Goal: Navigation & Orientation: Find specific page/section

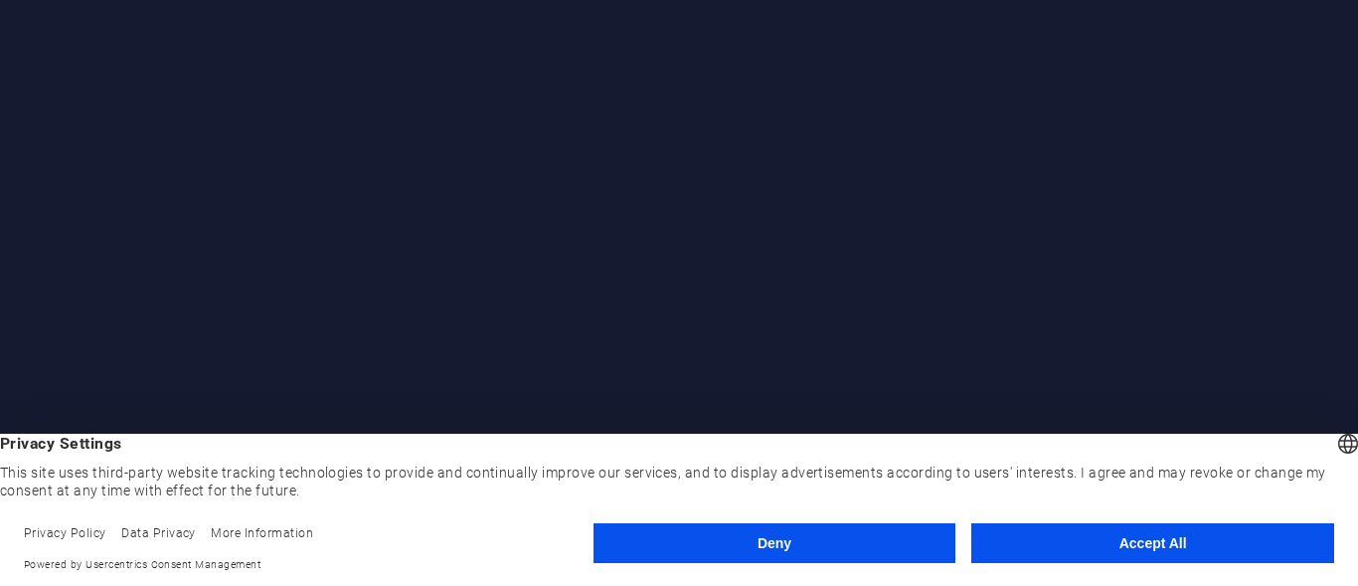
click at [973, 537] on button "Accept All" at bounding box center [1153, 543] width 363 height 40
